Goal: Contribute content

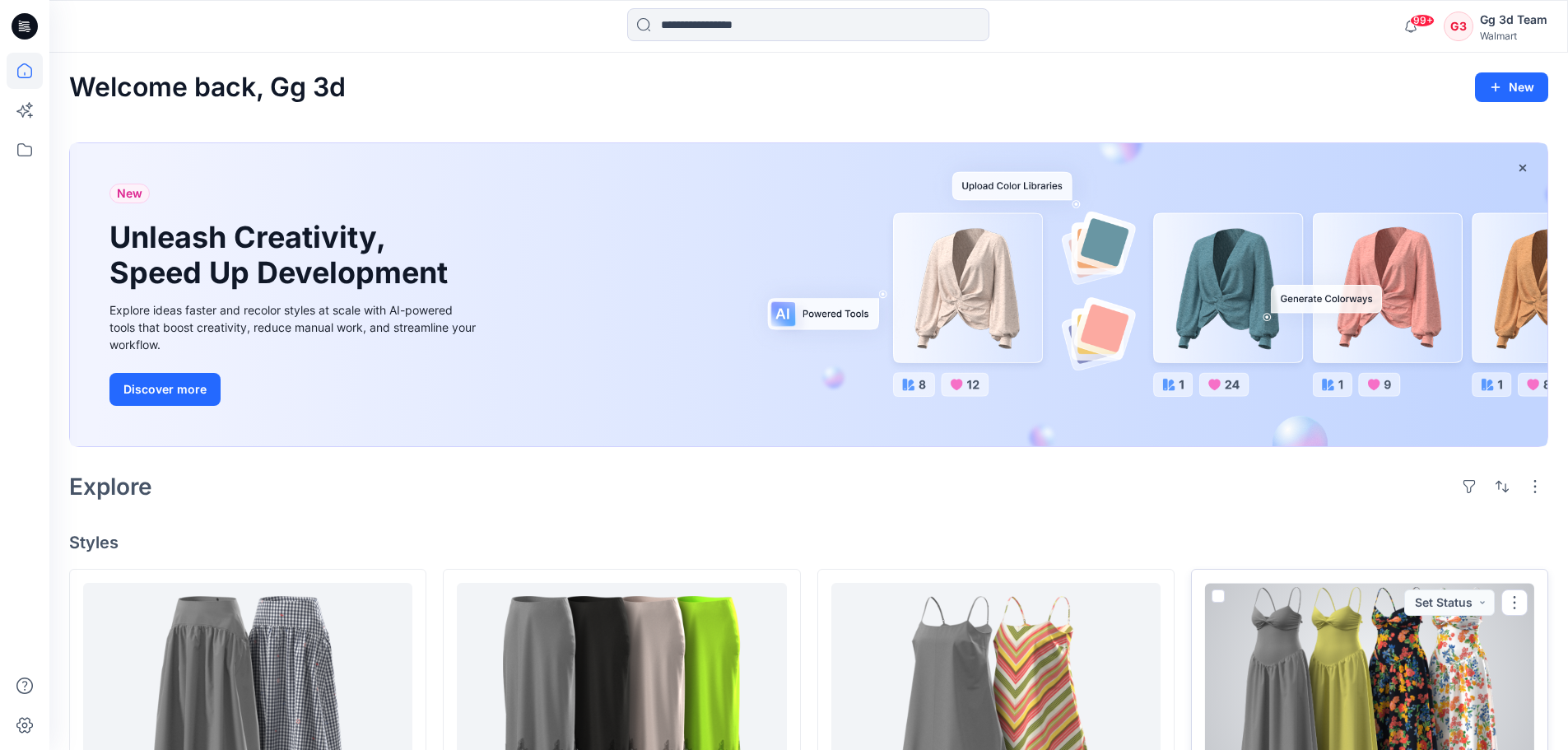
scroll to position [411, 0]
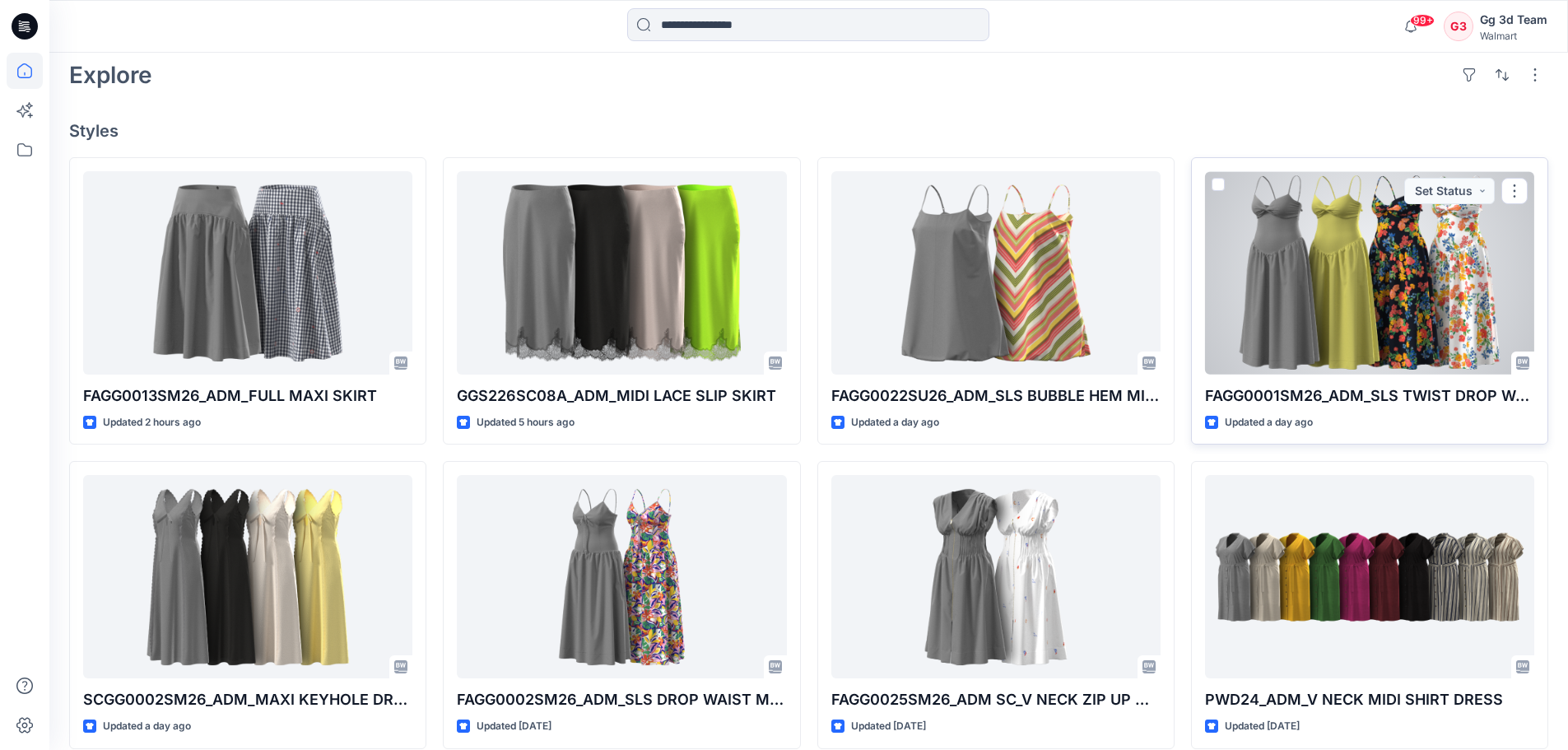
click at [1341, 271] on div at bounding box center [1369, 272] width 329 height 203
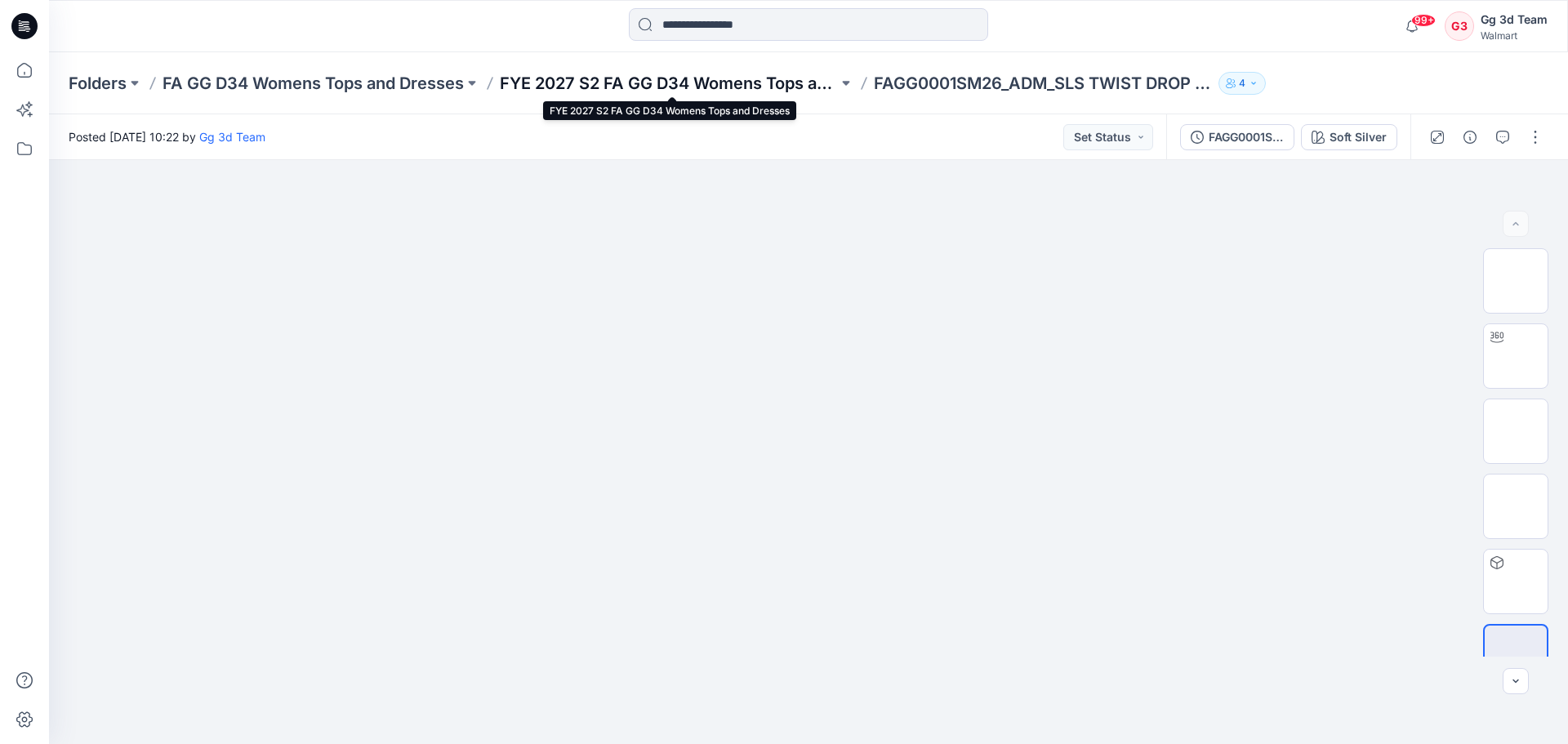
click at [730, 90] on p "FYE 2027 S2 FA GG D34 Womens Tops and Dresses" at bounding box center [668, 84] width 338 height 23
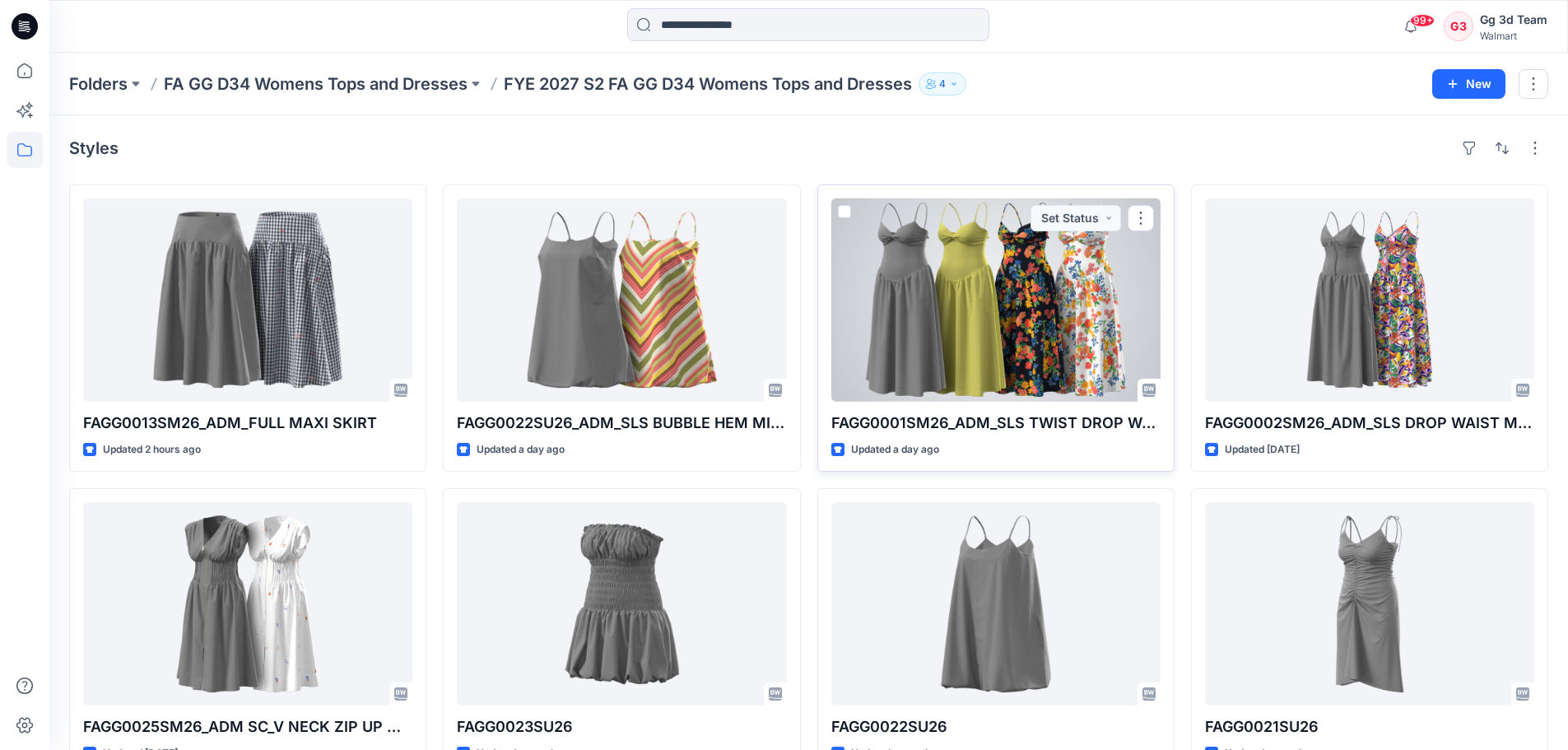
click at [1043, 303] on div at bounding box center [995, 300] width 329 height 203
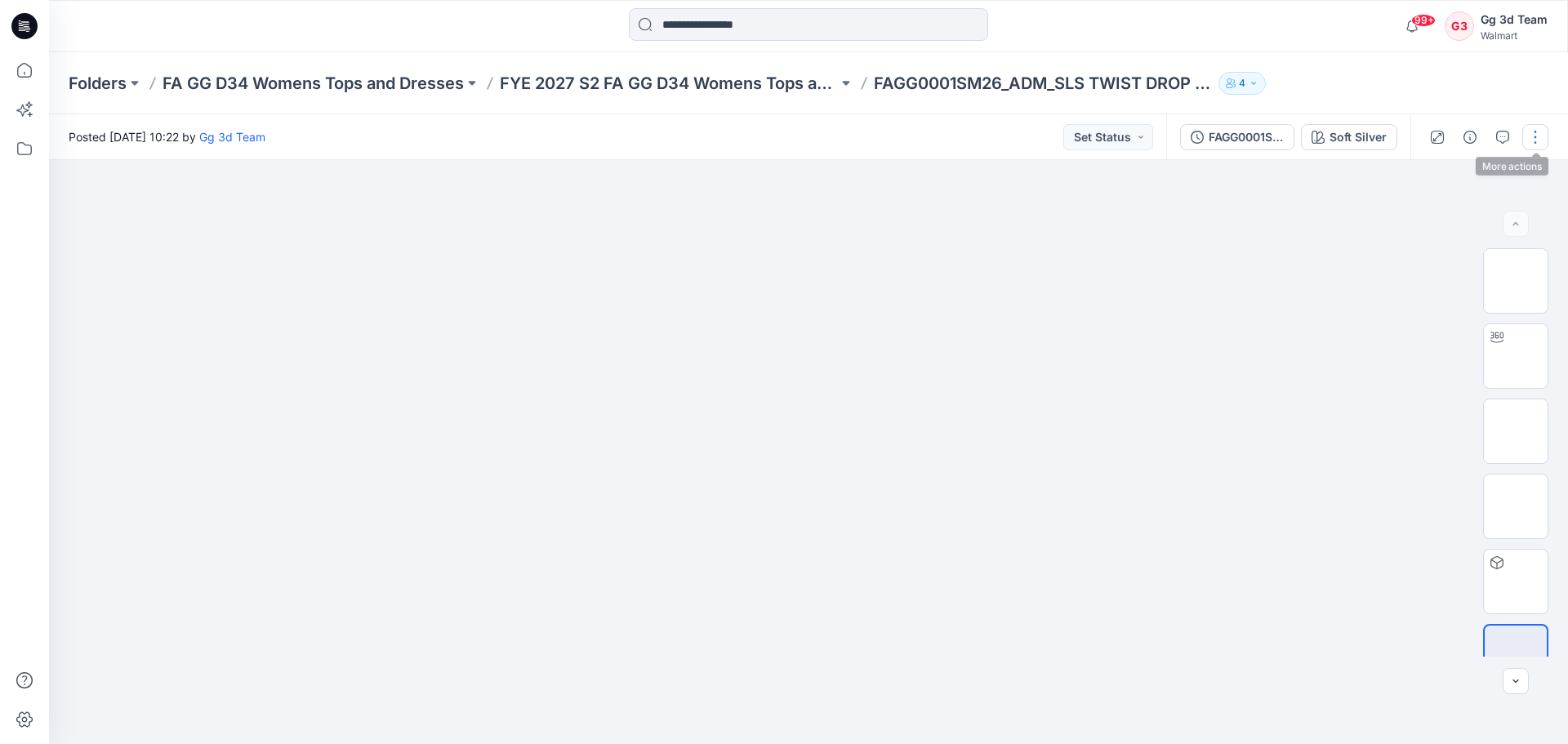
click at [1528, 139] on button "button" at bounding box center [1535, 137] width 26 height 26
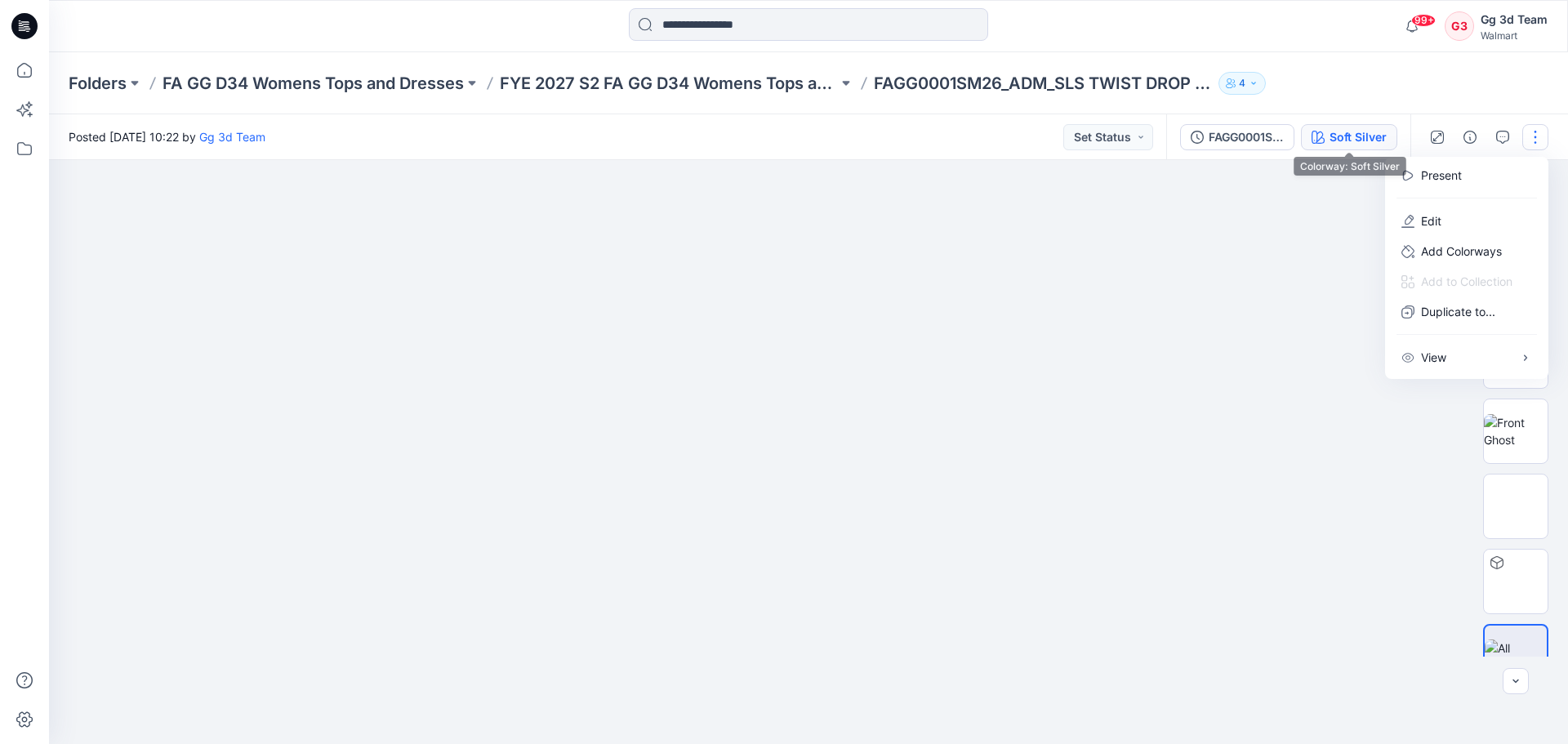
click at [1367, 132] on div "Soft Silver" at bounding box center [1357, 137] width 57 height 18
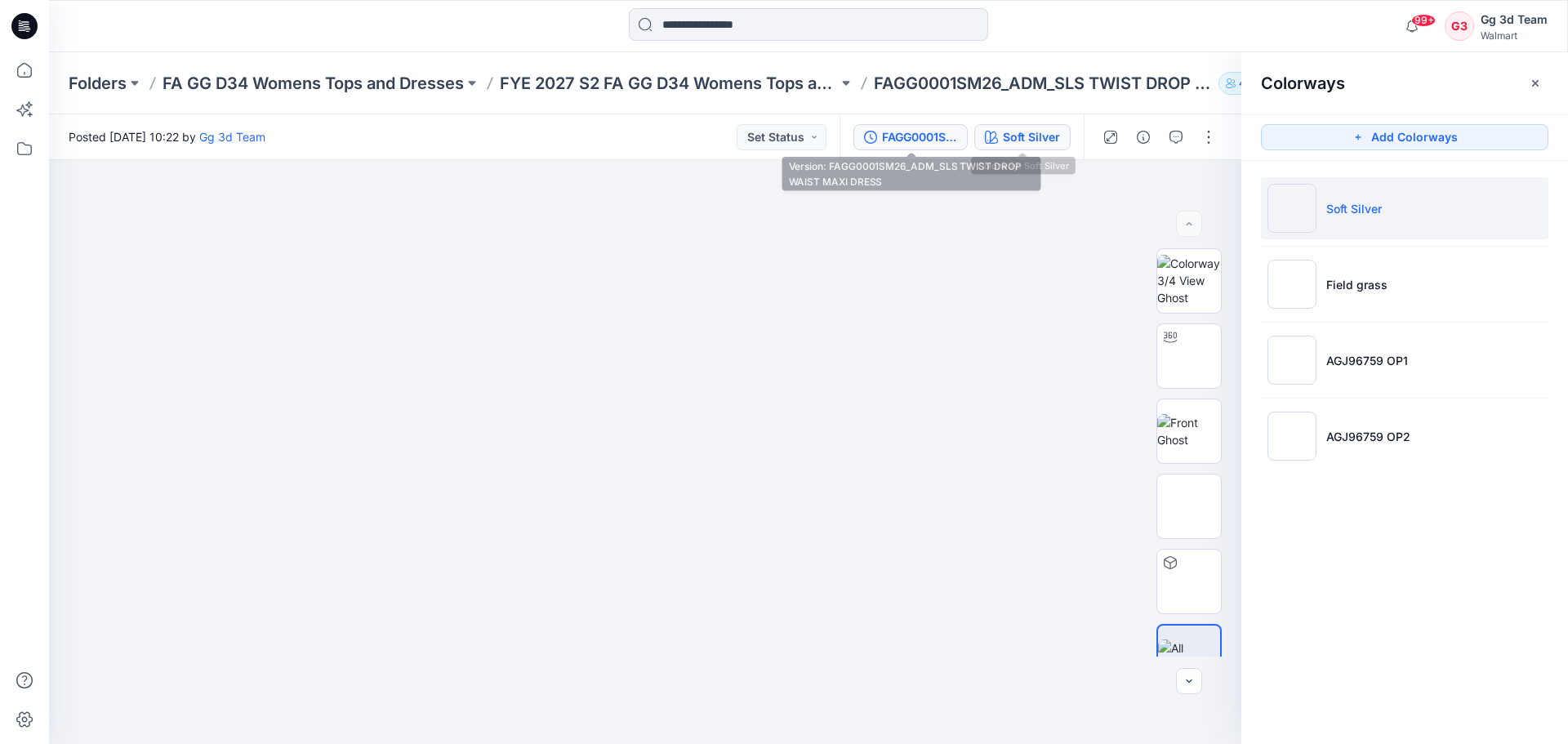
click at [967, 133] on button "FAGG0001SM26_ADM_SLS TWIST DROP WAIST MAXI DRESS" at bounding box center [910, 137] width 114 height 26
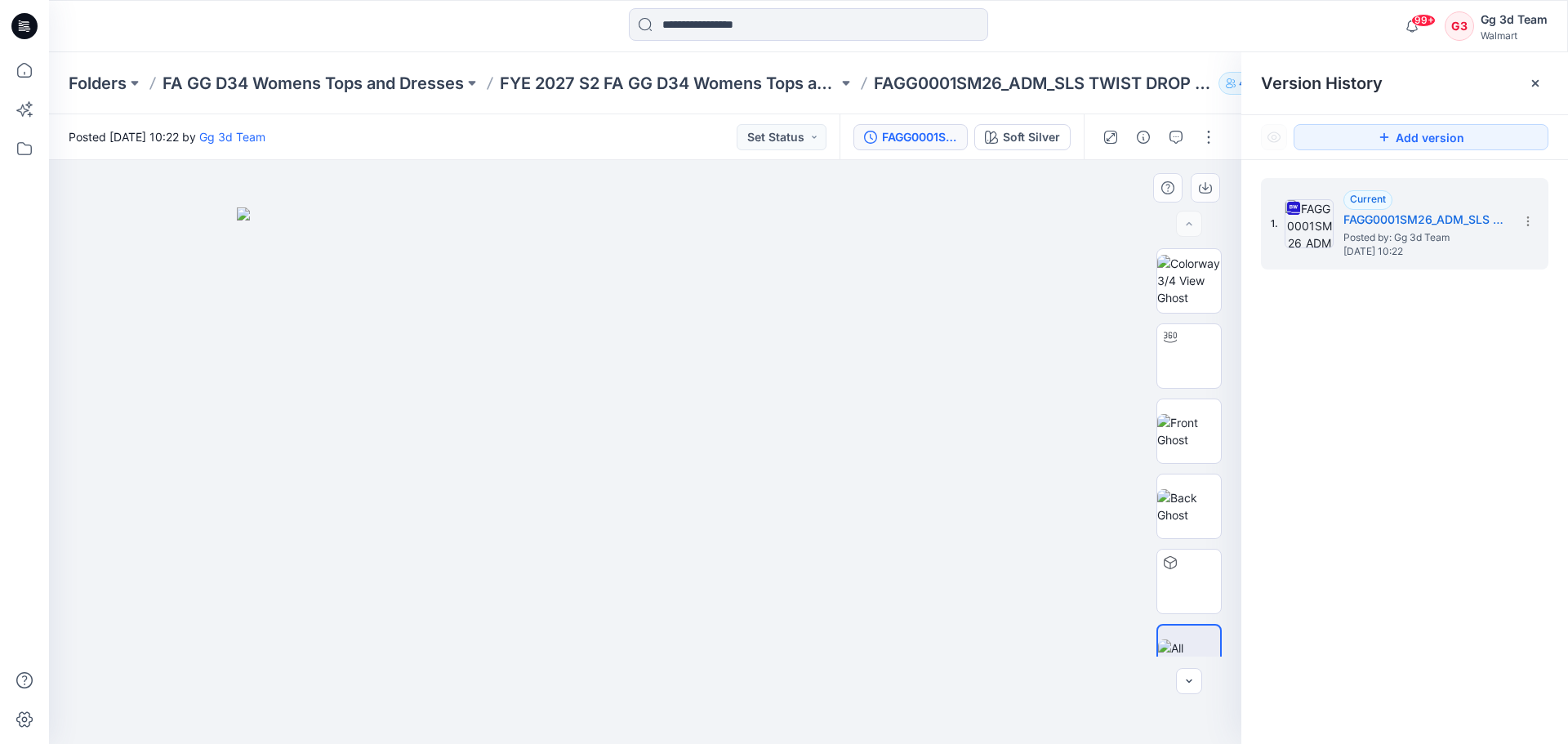
click at [986, 257] on img at bounding box center [645, 476] width 816 height 537
click at [1147, 135] on icon "button" at bounding box center [1142, 137] width 13 height 13
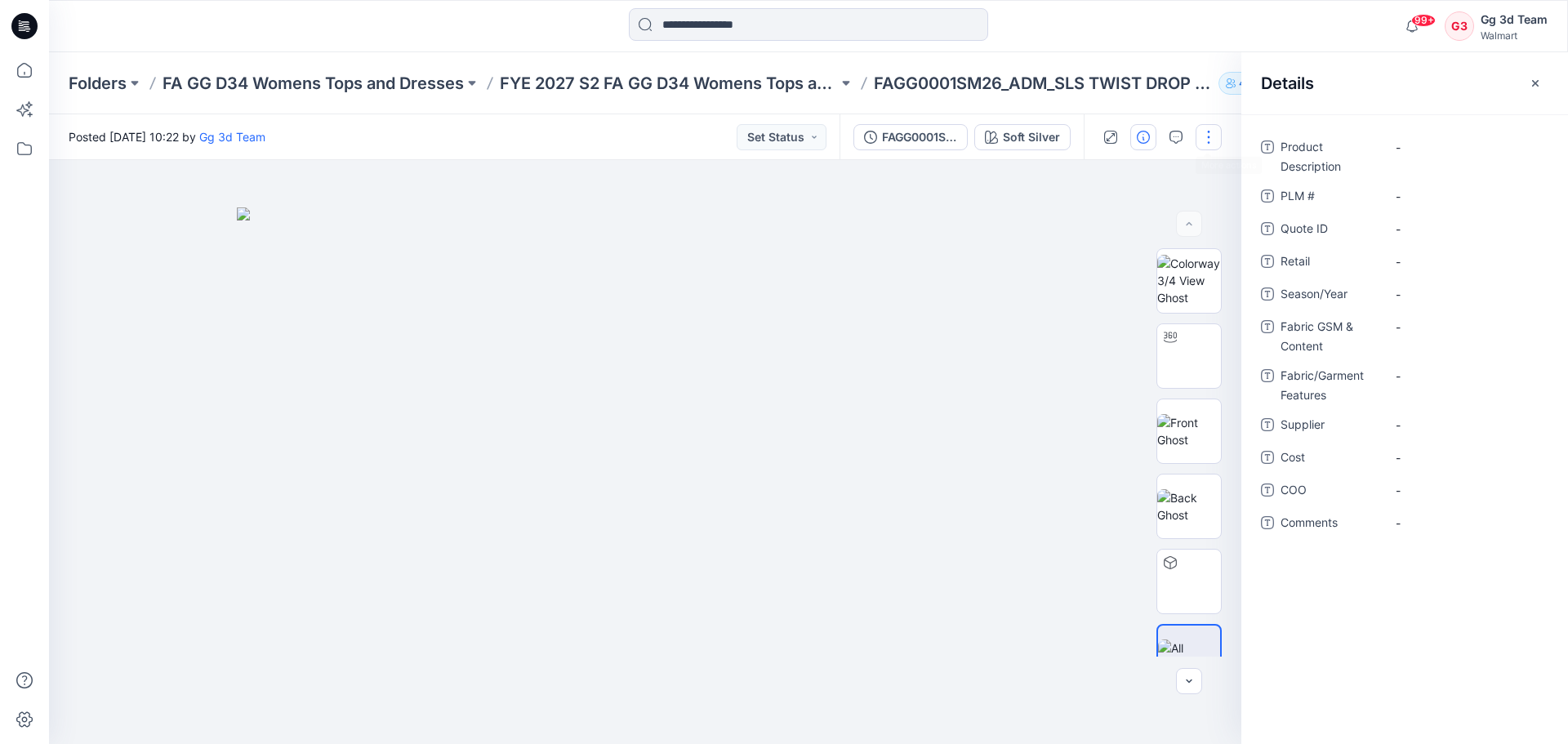
click at [1218, 135] on button "button" at bounding box center [1208, 137] width 26 height 26
click at [1114, 234] on button "Edit" at bounding box center [1140, 221] width 150 height 30
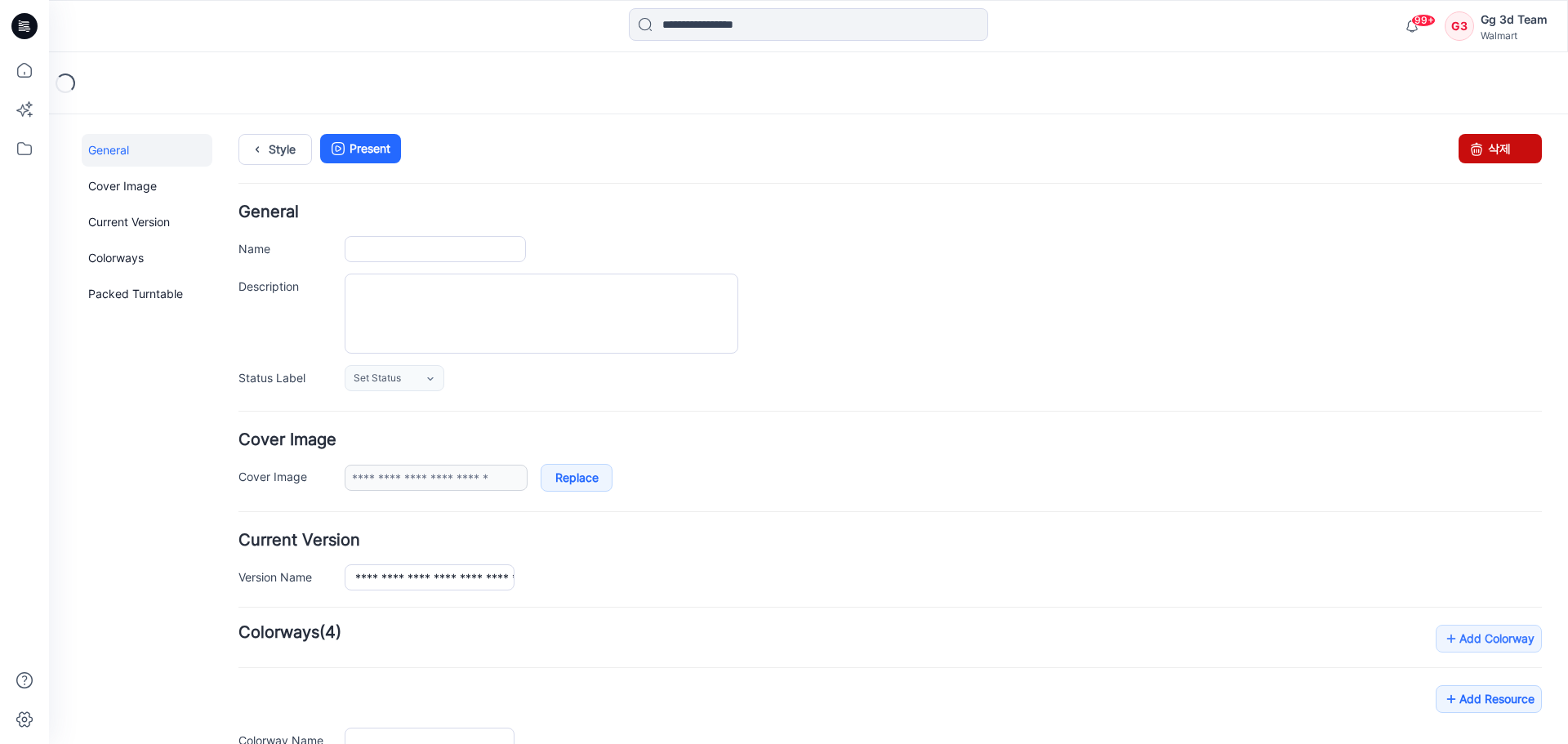
click at [1458, 162] on link "삭제" at bounding box center [1499, 148] width 84 height 29
type input "**********"
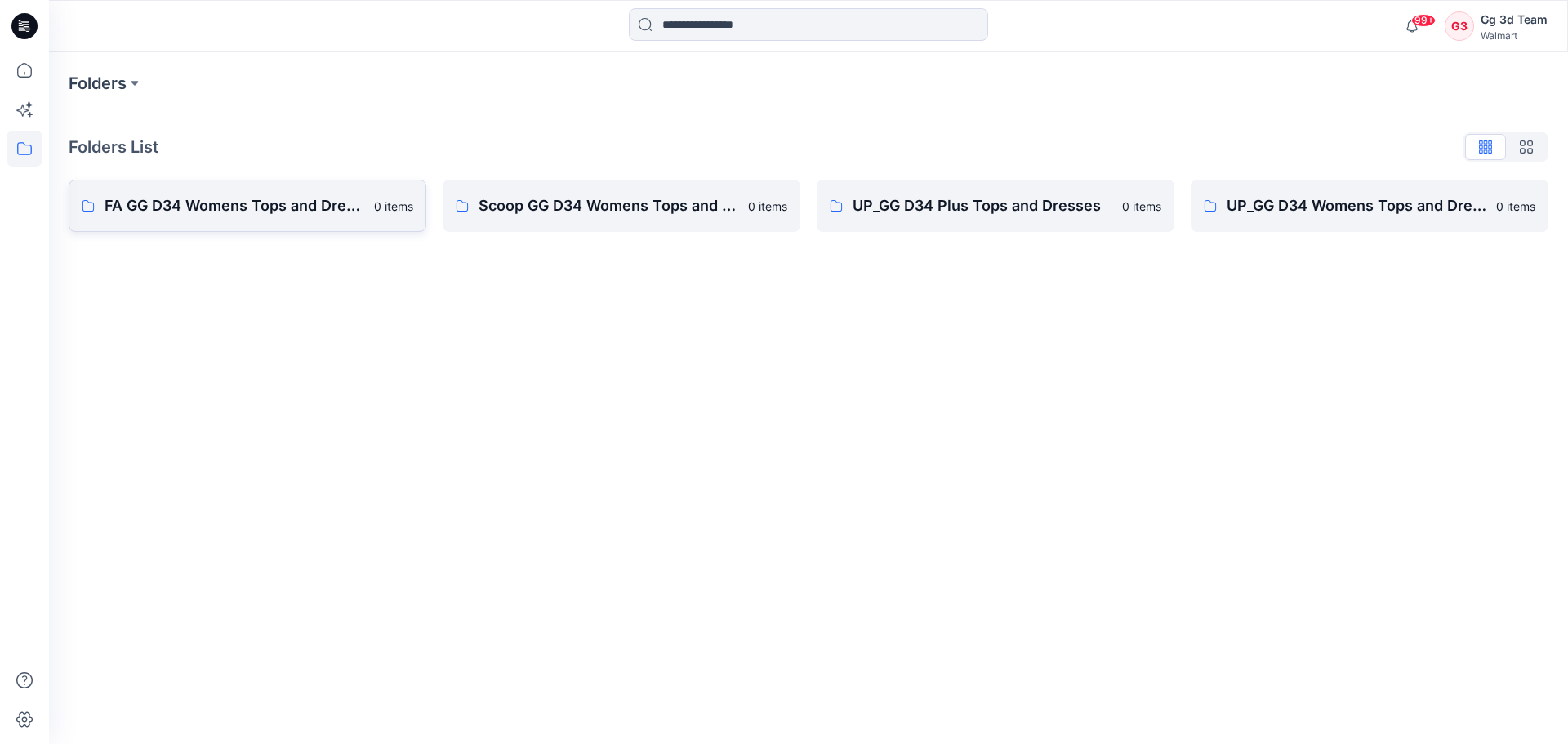
click at [235, 222] on link "FA GG D34 Womens Tops and Dresses 0 items" at bounding box center [247, 205] width 358 height 52
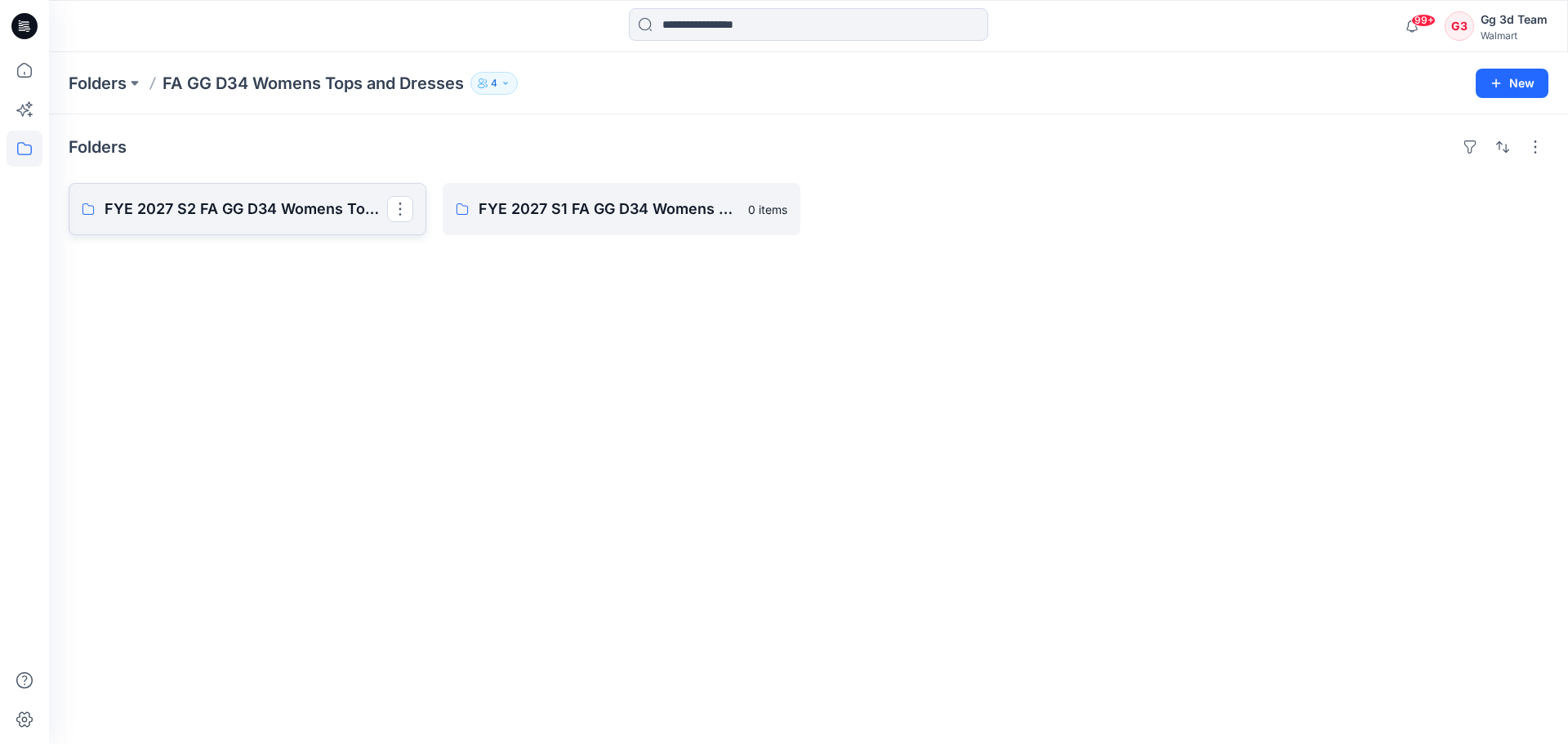
click at [224, 223] on link "FYE 2027 S2 FA GG D34 Womens Tops and Dresses" at bounding box center [247, 208] width 358 height 52
